Goal: Navigation & Orientation: Find specific page/section

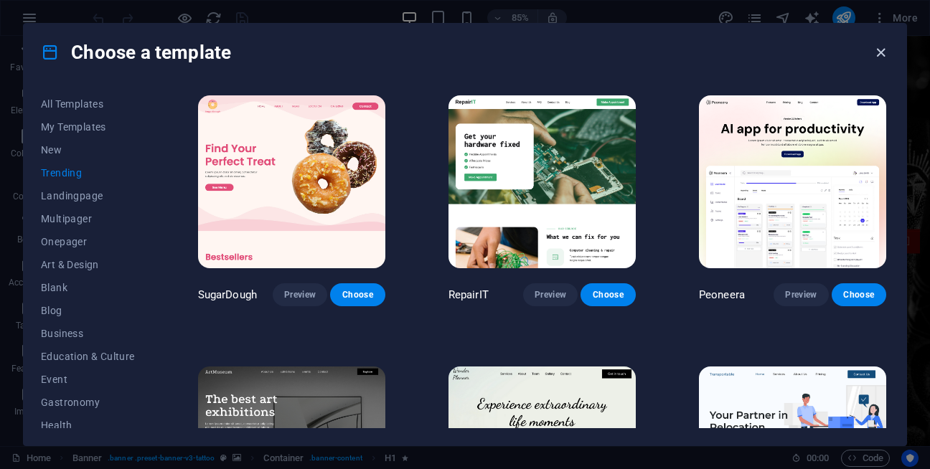
click at [881, 55] on icon "button" at bounding box center [881, 53] width 17 height 17
